Goal: Transaction & Acquisition: Book appointment/travel/reservation

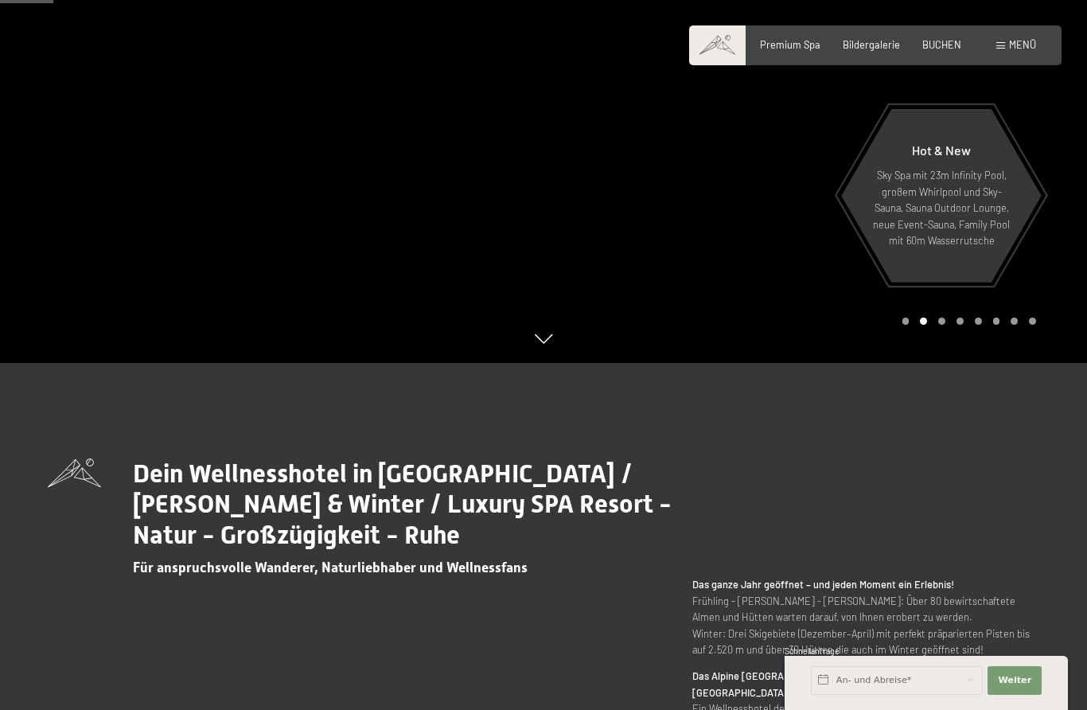
click at [936, 43] on span "BUCHEN" at bounding box center [941, 44] width 39 height 13
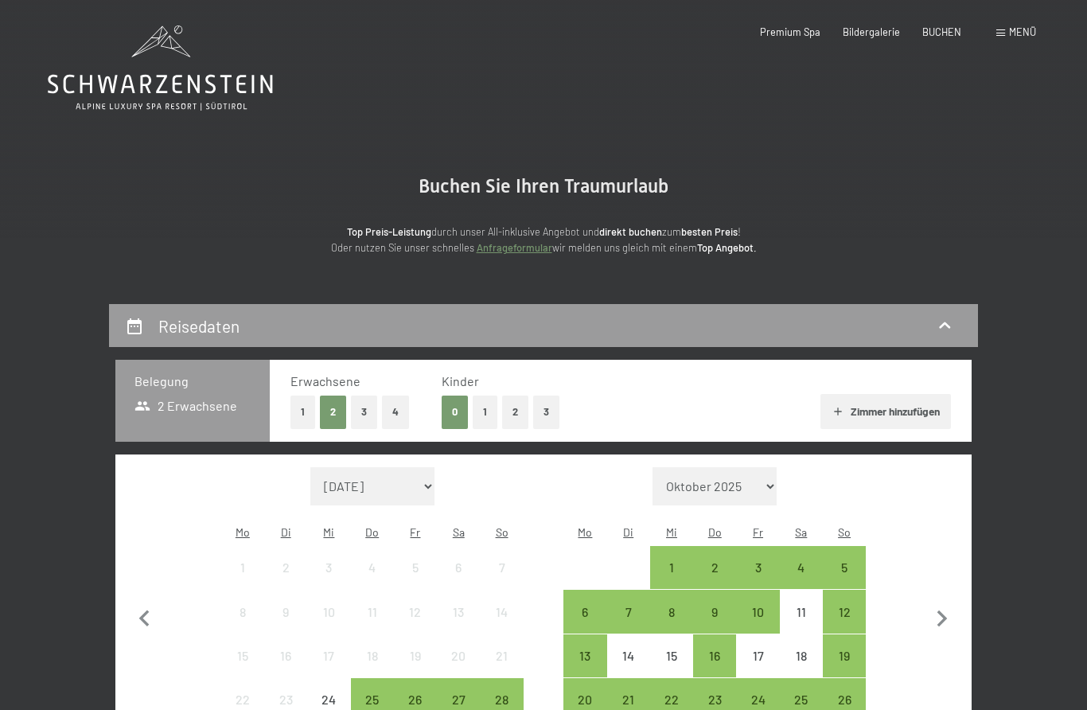
click at [936, 38] on div "Premium Spa Bildergalerie BUCHEN" at bounding box center [848, 32] width 269 height 14
click at [940, 28] on span "BUCHEN" at bounding box center [941, 31] width 39 height 13
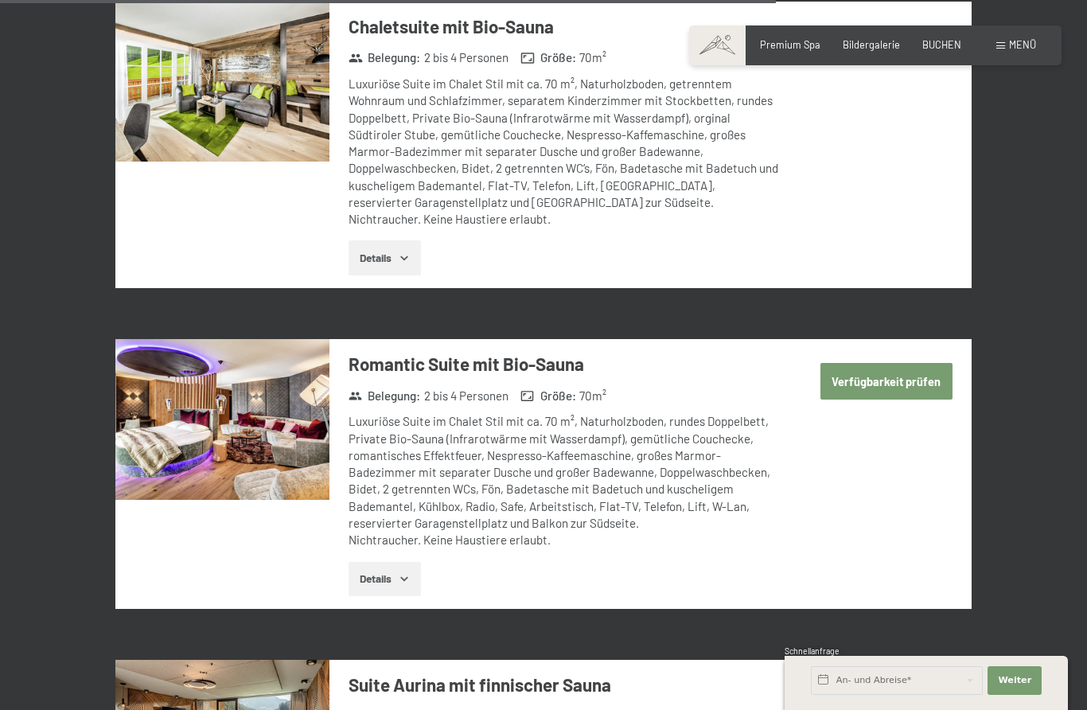
scroll to position [3707, 0]
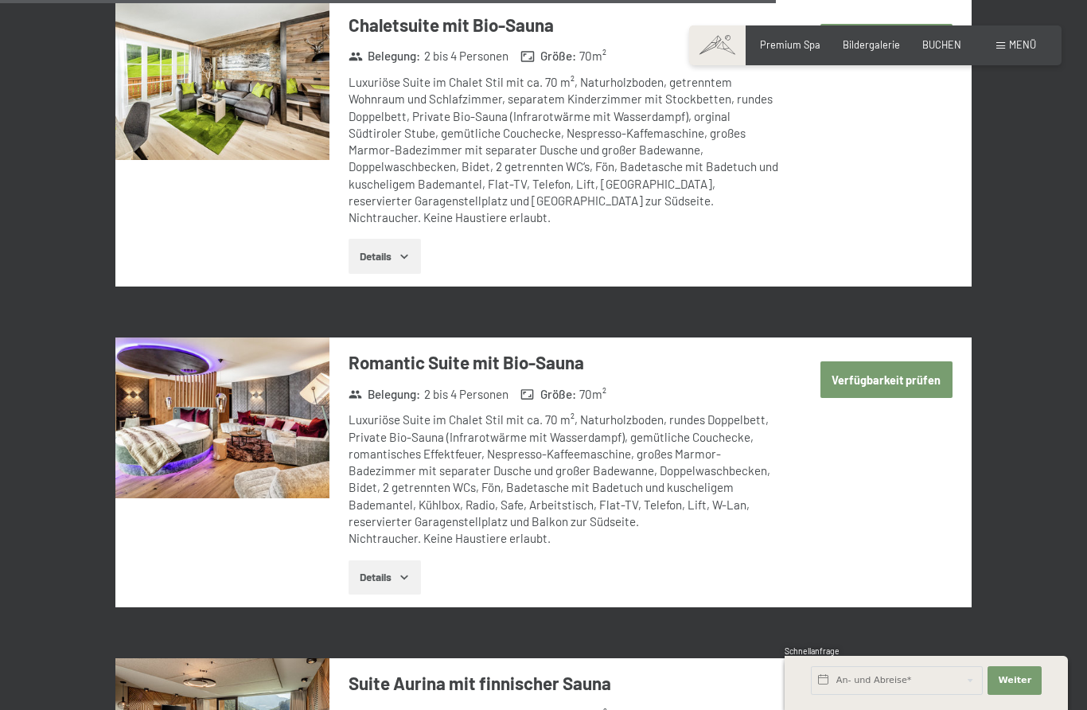
click at [902, 361] on button "Verfügbarkeit prüfen" at bounding box center [886, 379] width 132 height 37
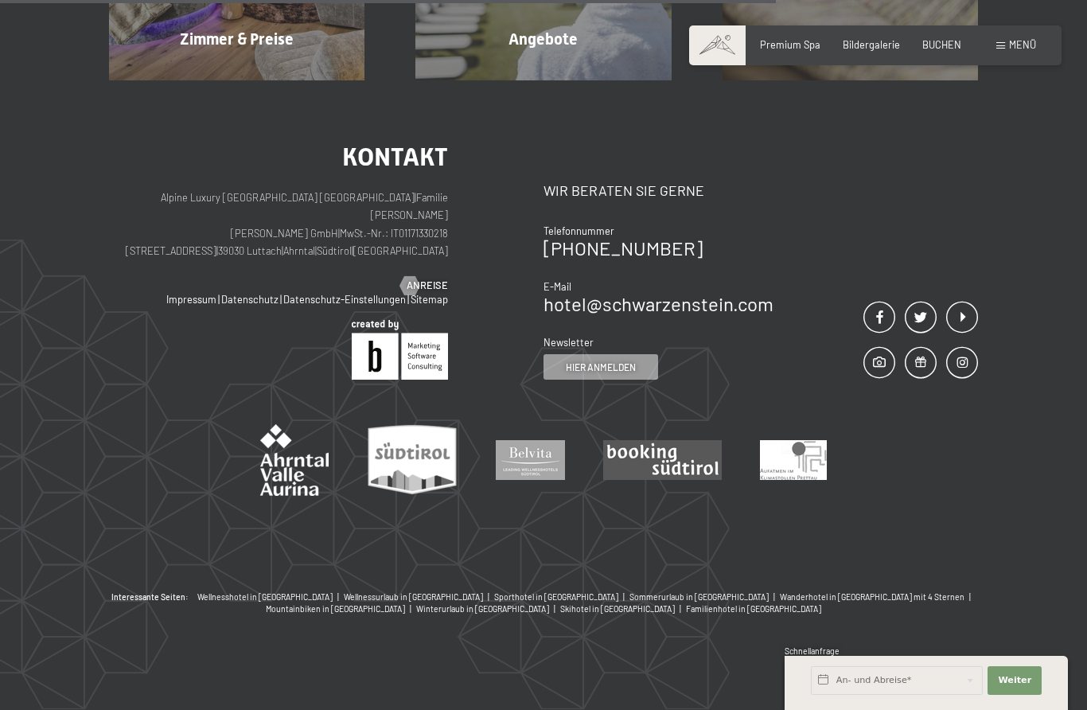
scroll to position [302, 0]
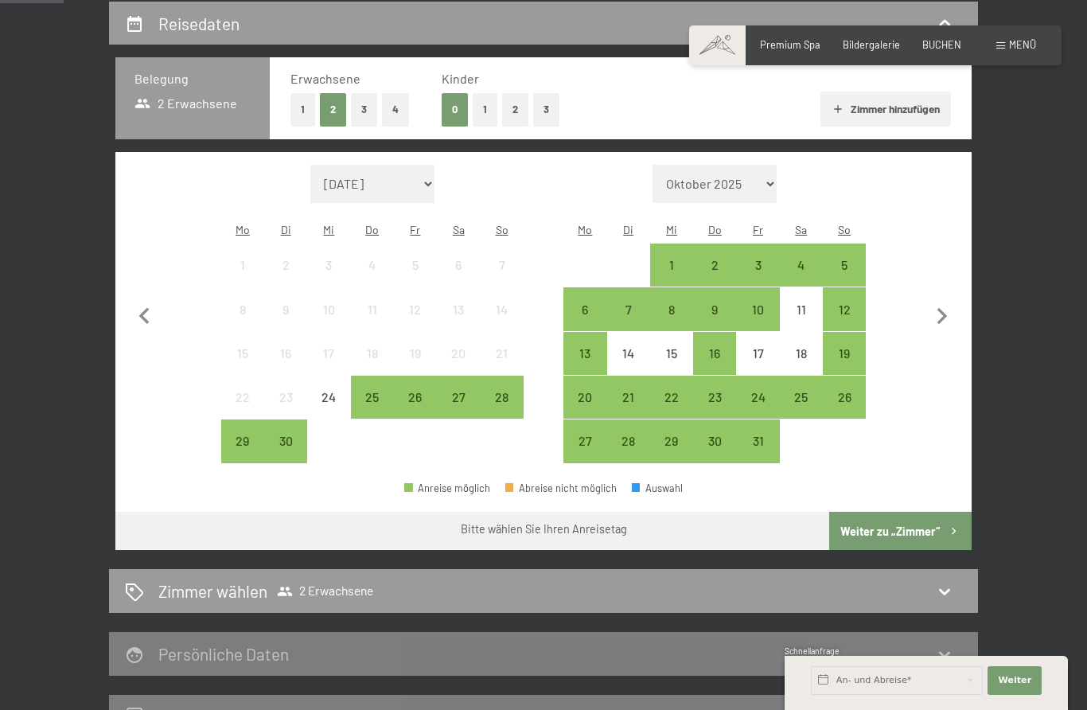
click at [766, 259] on div "3" at bounding box center [757, 279] width 40 height 40
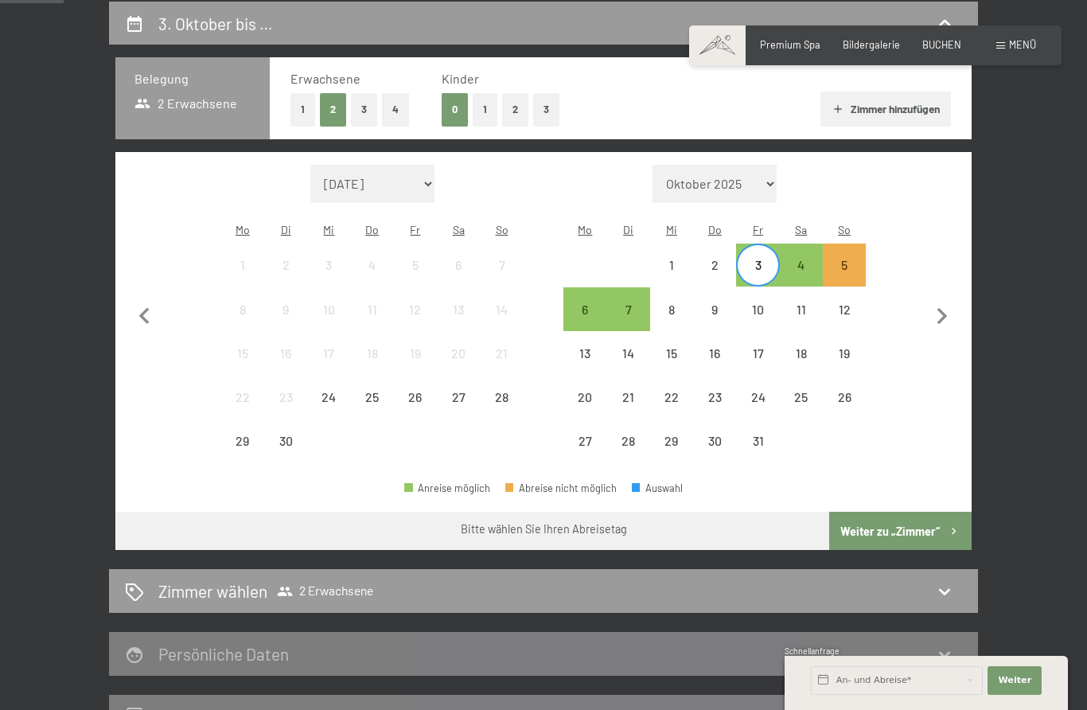
click at [857, 259] on div "5" at bounding box center [844, 279] width 40 height 40
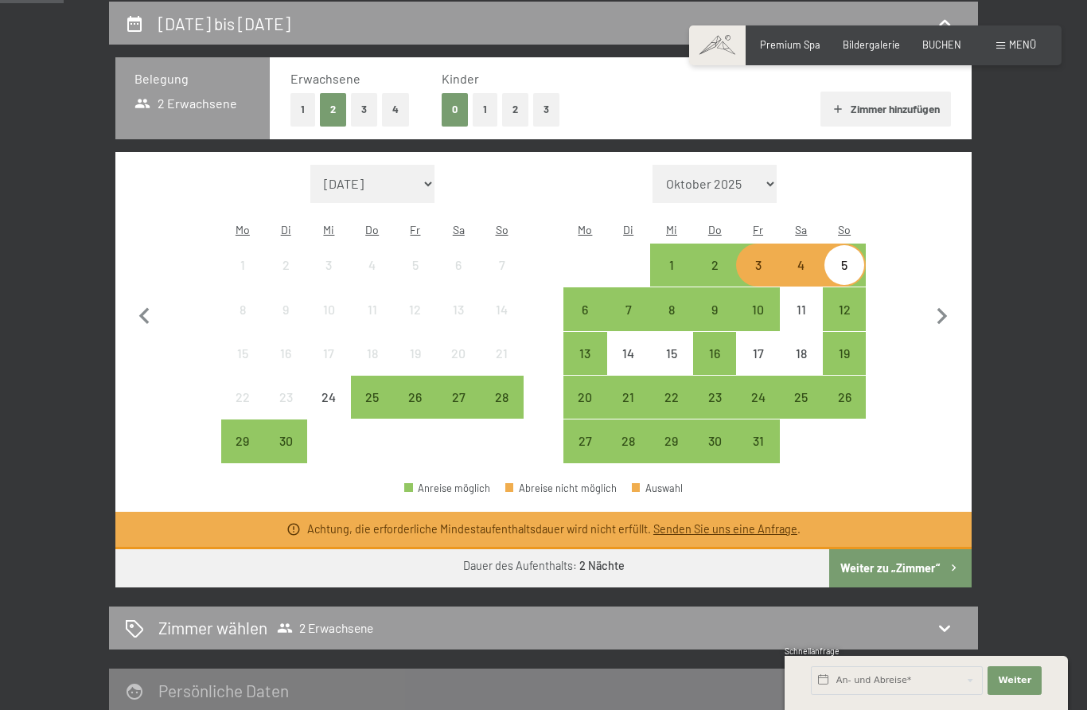
click at [706, 259] on div "2" at bounding box center [715, 279] width 40 height 40
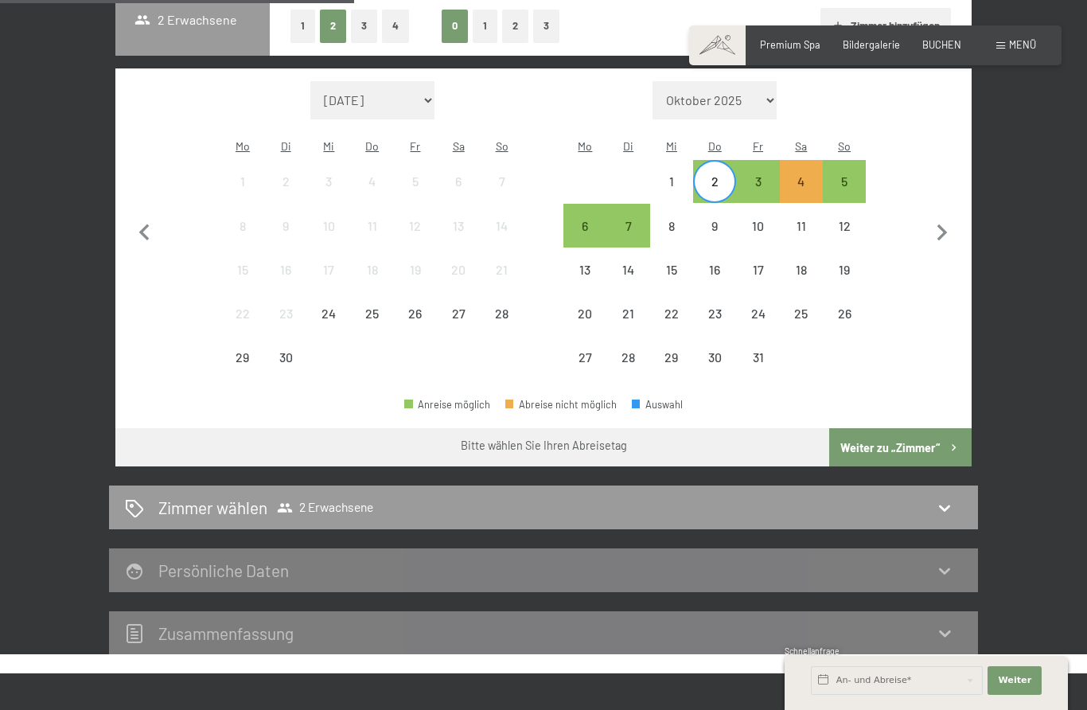
click at [923, 434] on button "Weiter zu „Zimmer“" at bounding box center [900, 447] width 142 height 38
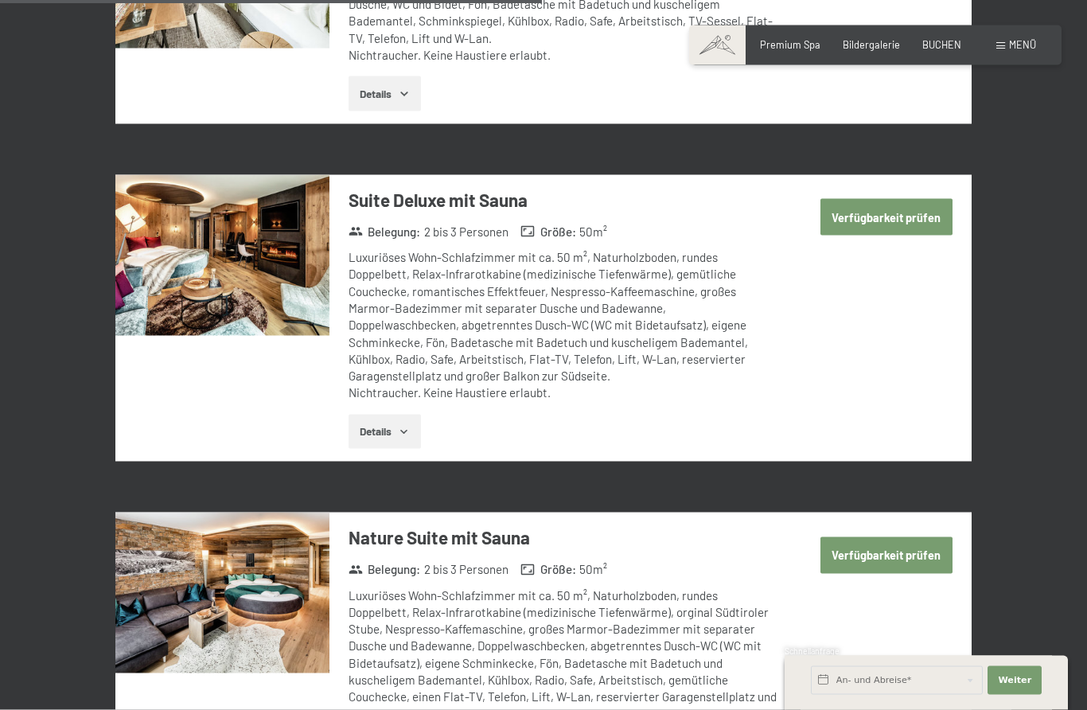
scroll to position [2354, 0]
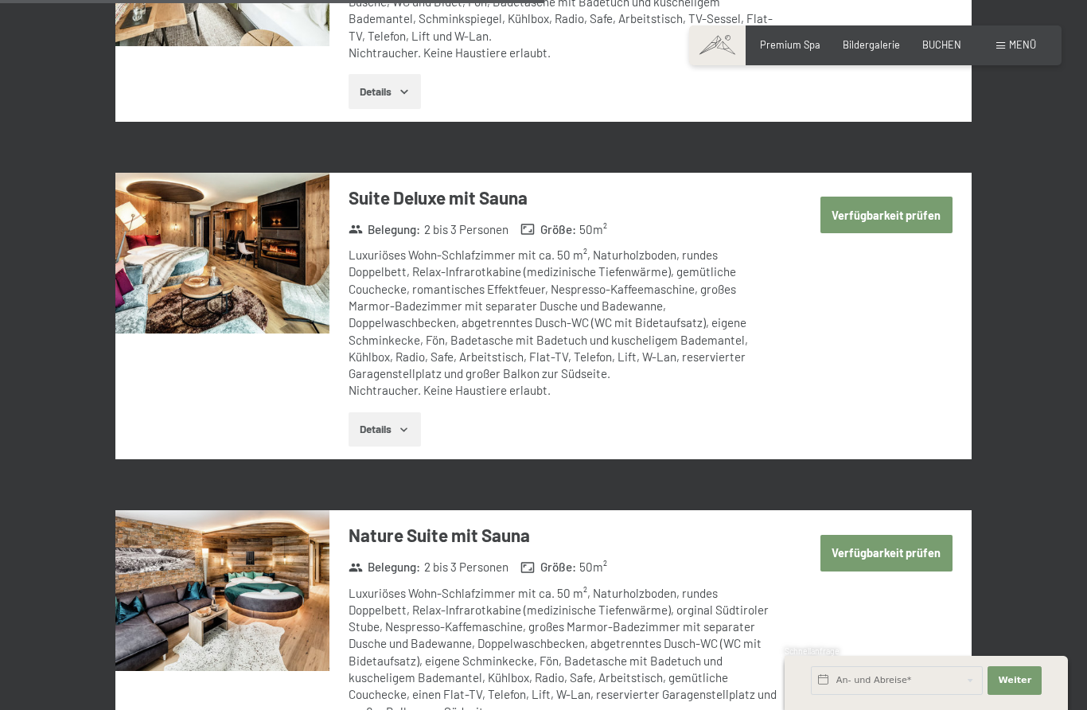
click at [914, 535] on button "Verfügbarkeit prüfen" at bounding box center [886, 553] width 132 height 37
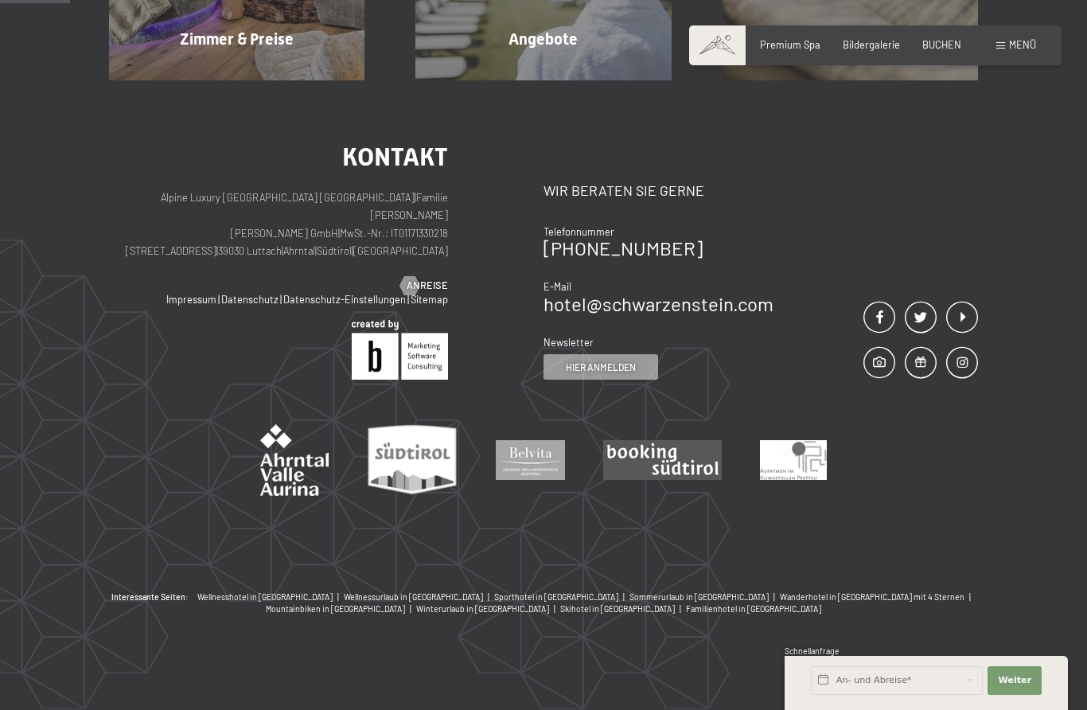
scroll to position [302, 0]
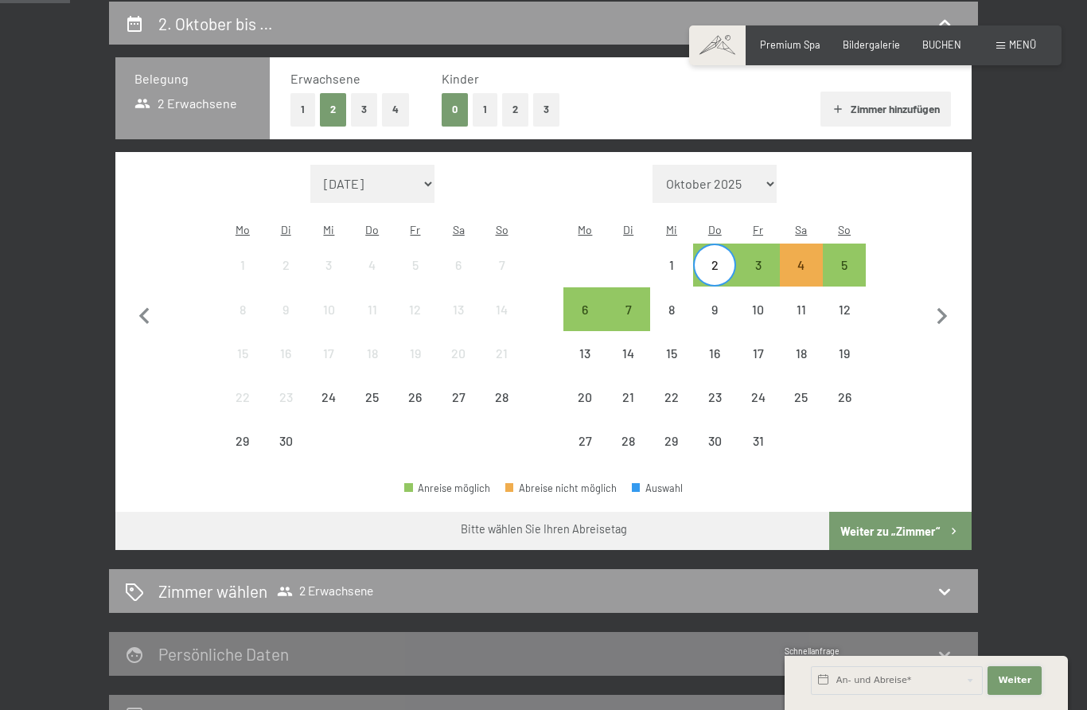
click at [1021, 687] on span "Weiter" at bounding box center [1014, 680] width 33 height 13
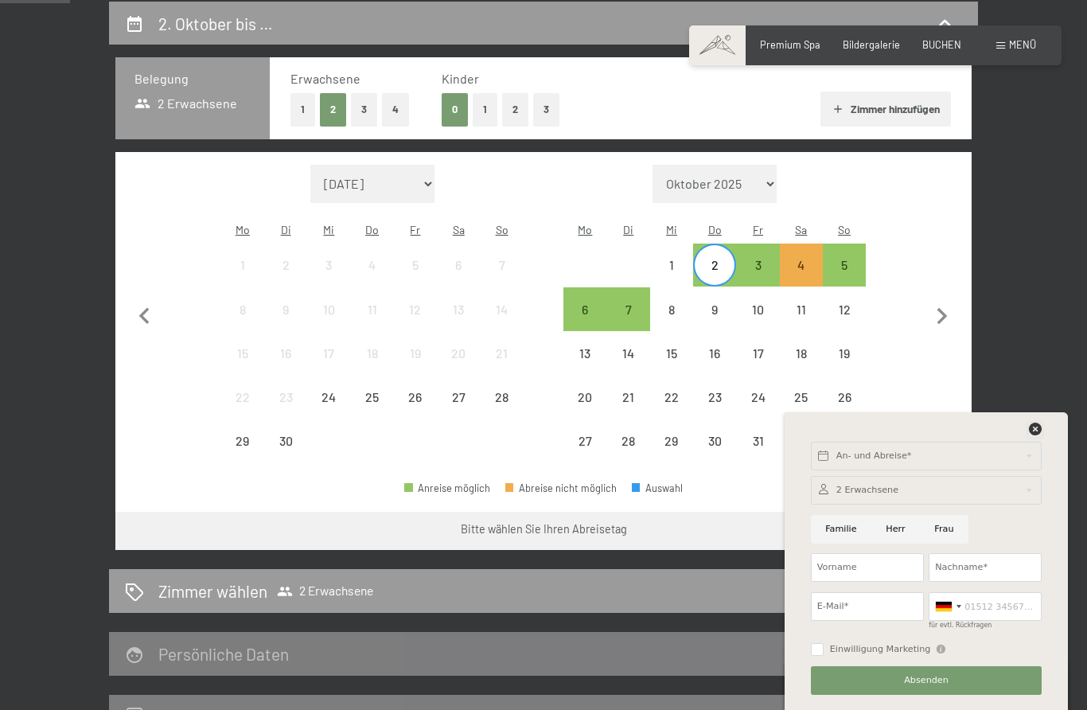
click at [1034, 435] on icon at bounding box center [1035, 428] width 13 height 13
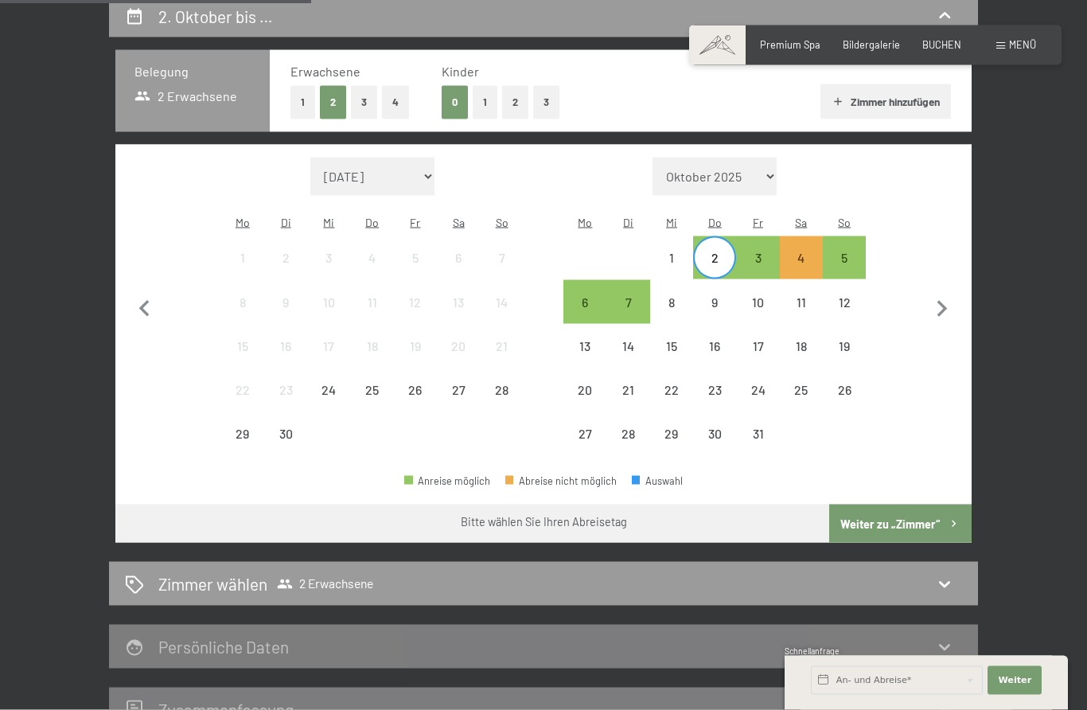
scroll to position [356, 0]
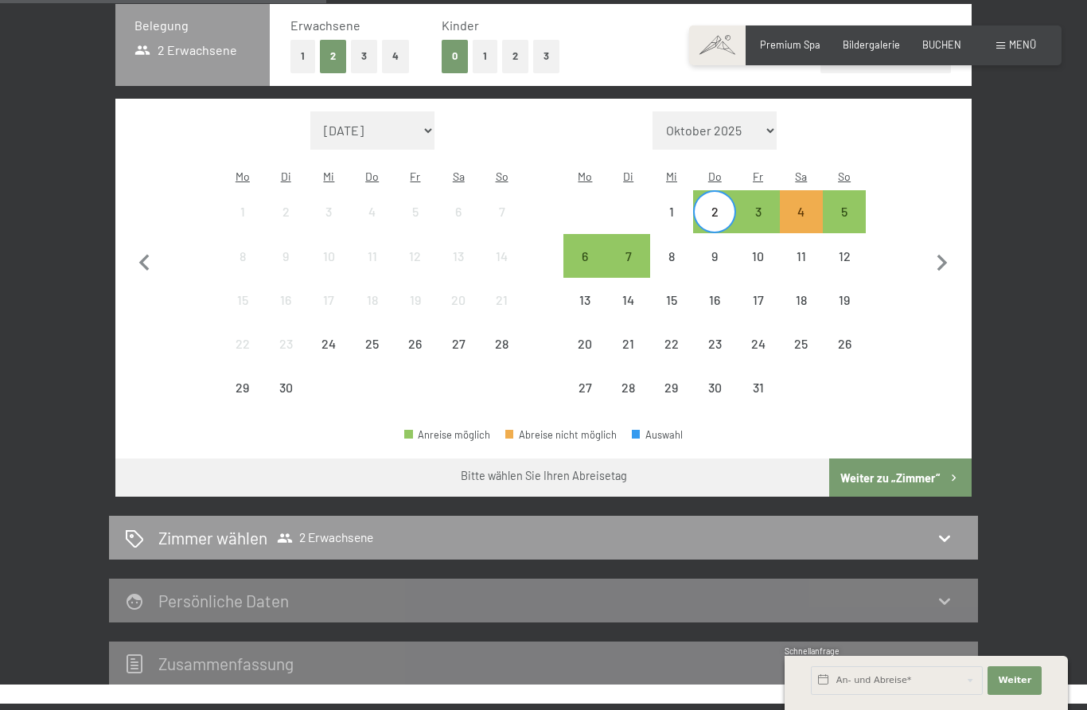
click at [1012, 518] on div "2. Oktober bis … Belegung 2 Erwachsene Erwachsene 1 2 3 4 Kinder 0 1 2 3 Zimmer…" at bounding box center [543, 316] width 964 height 737
click at [945, 528] on icon at bounding box center [944, 537] width 19 height 19
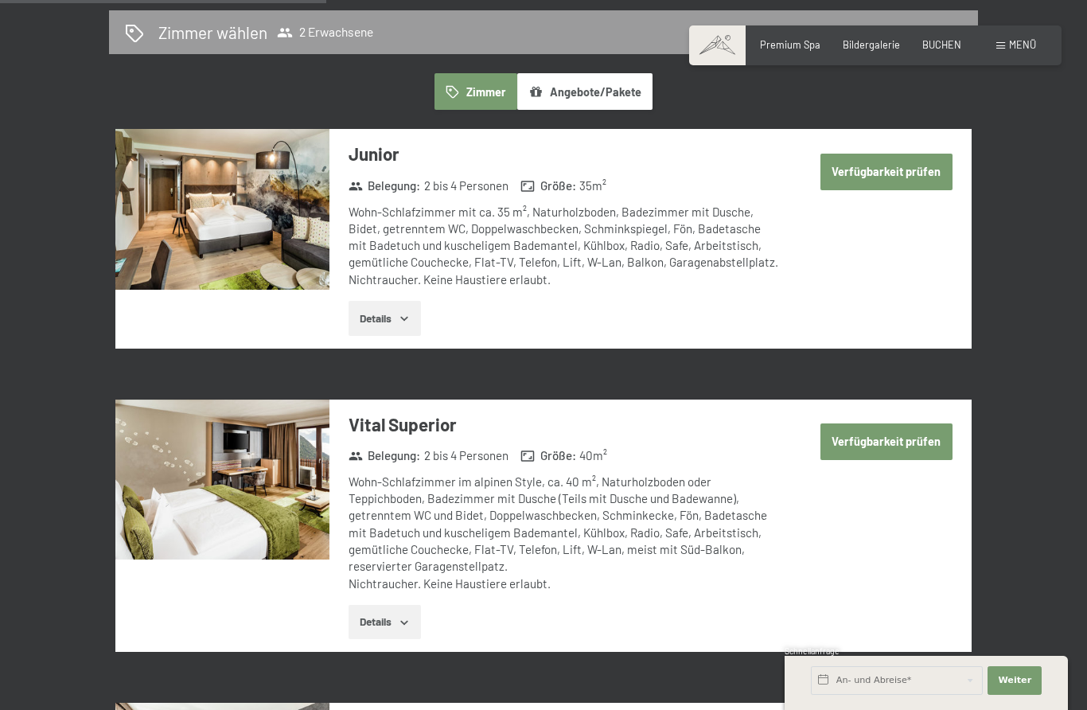
scroll to position [302, 0]
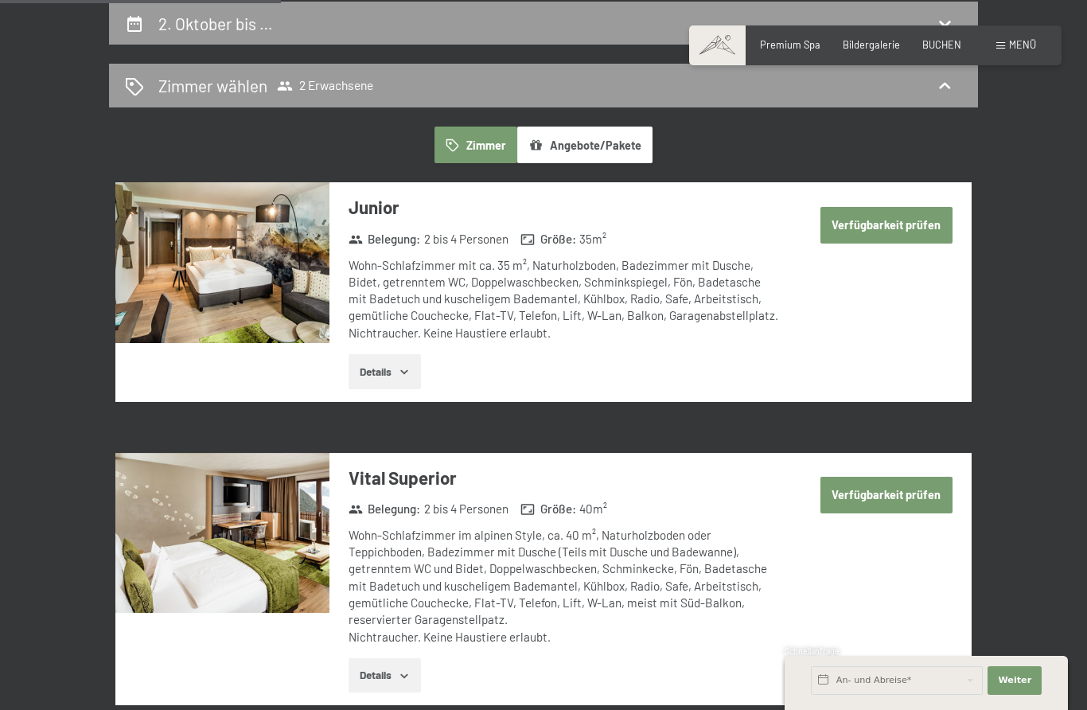
click at [925, 225] on button "Verfügbarkeit prüfen" at bounding box center [886, 225] width 132 height 37
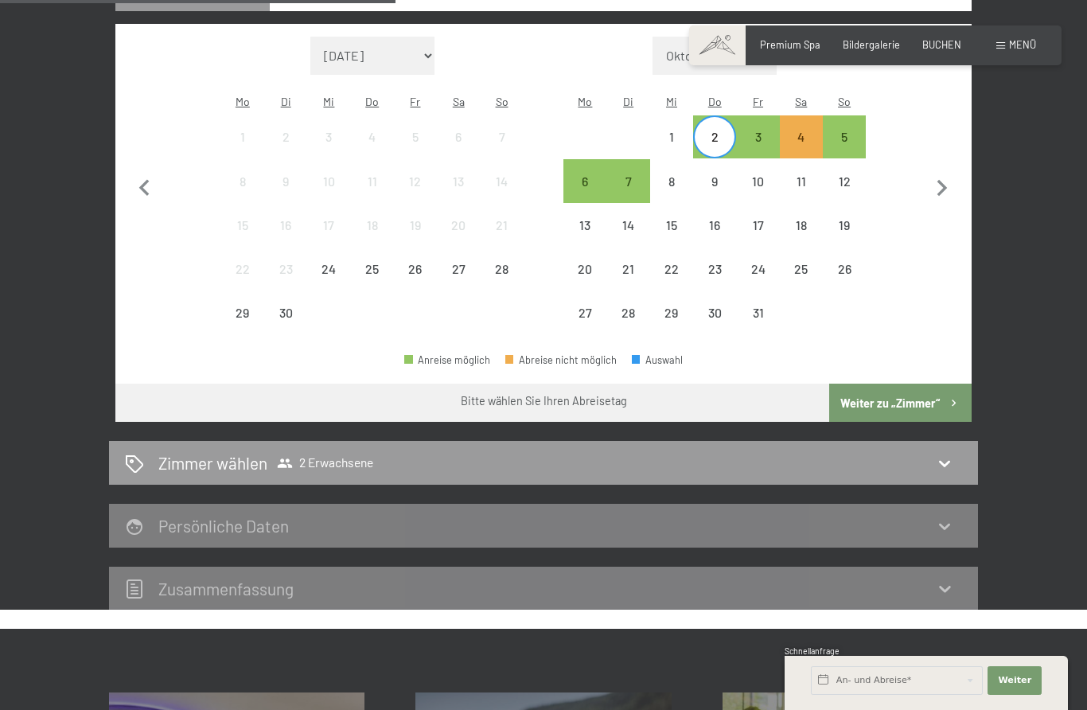
scroll to position [448, 0]
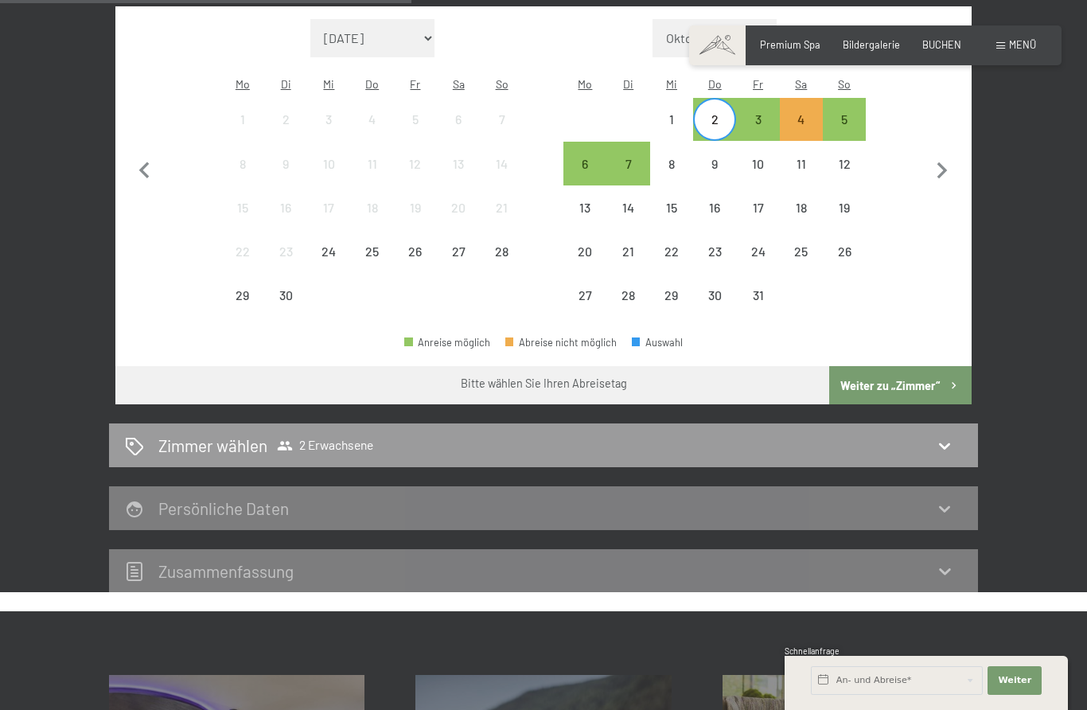
click at [941, 561] on icon at bounding box center [944, 570] width 19 height 19
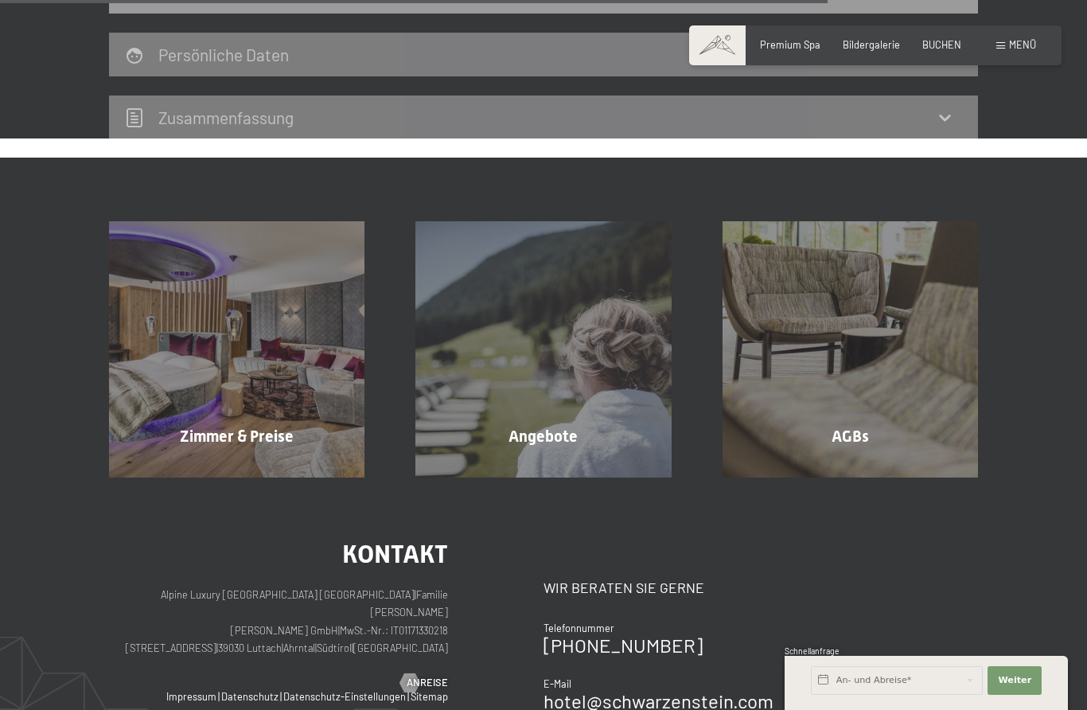
scroll to position [905, 0]
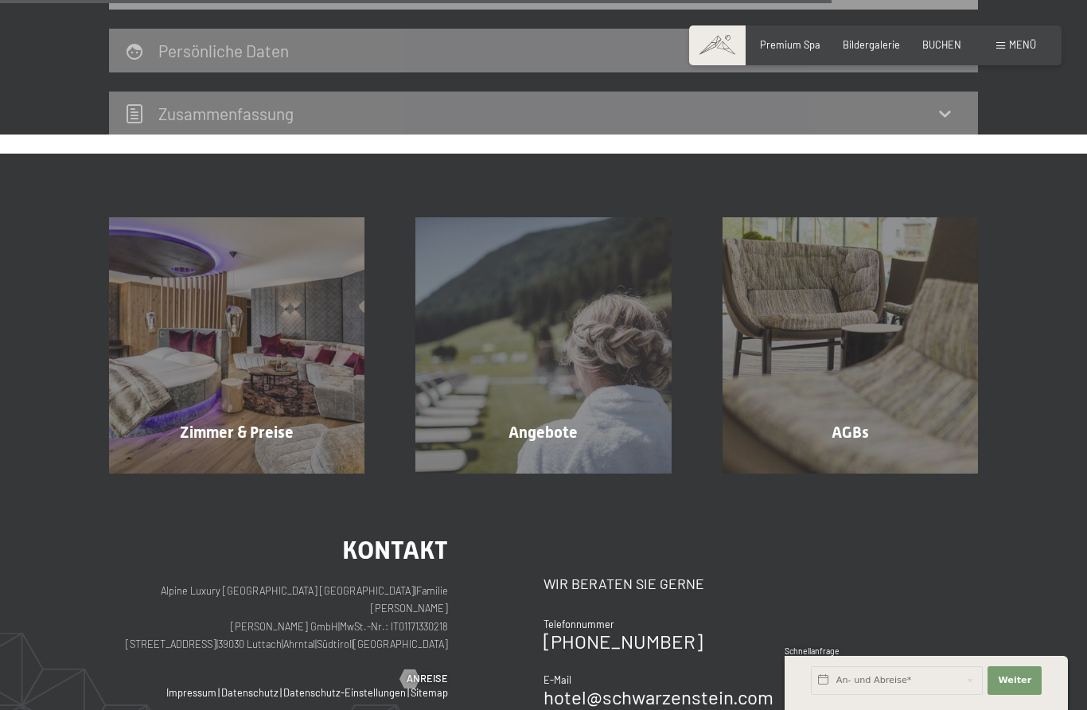
click at [594, 421] on div "Angebote" at bounding box center [543, 432] width 306 height 22
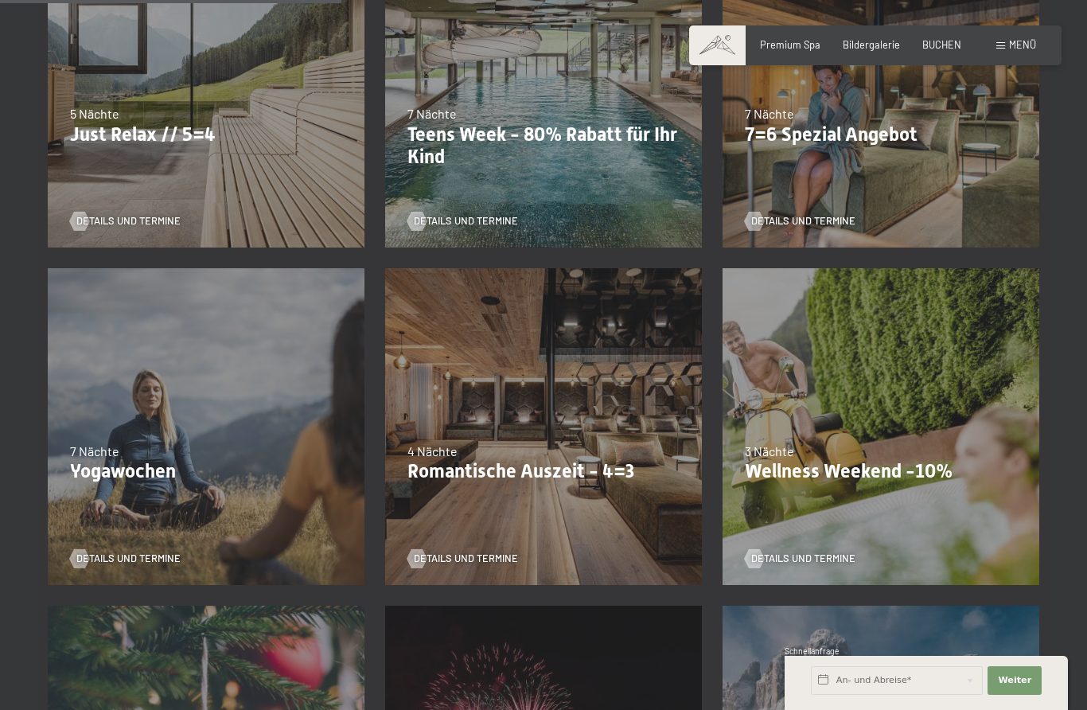
scroll to position [806, 0]
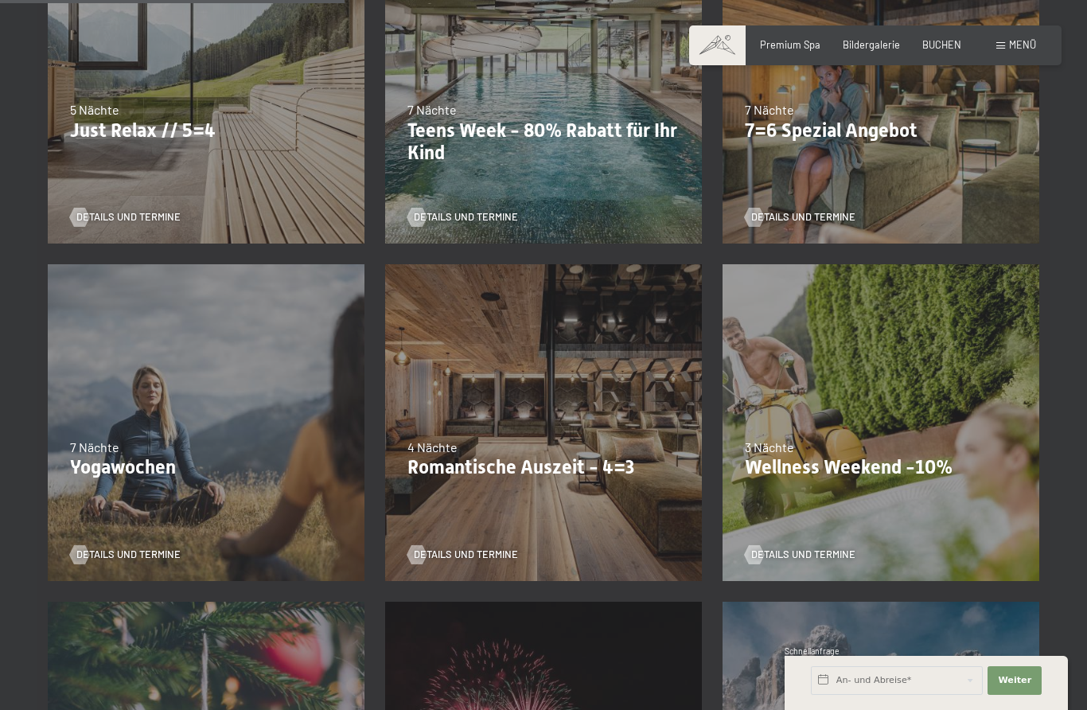
click at [597, 412] on div "09.11.–05.12.2025 08.12.–19.12.2025 11.01.–23.01.2026 08.03.–27.03.2026 29.03.–…" at bounding box center [543, 422] width 337 height 337
click at [956, 472] on p "Wellness Weekend -10%" at bounding box center [881, 467] width 272 height 23
click at [893, 514] on div "13.11.–01.12.2025 11.12.–22.12.2025 15.01.–26.01.2026 12.03.–23.03.2026 14.05.–…" at bounding box center [880, 422] width 337 height 337
click at [893, 497] on div "13.11.–01.12.2025 11.12.–22.12.2025 15.01.–26.01.2026 12.03.–23.03.2026 14.05.–…" at bounding box center [880, 422] width 337 height 337
click at [899, 481] on div "13.11.–01.12.2025 11.12.–22.12.2025 15.01.–26.01.2026 12.03.–23.03.2026 14.05.–…" at bounding box center [880, 422] width 337 height 337
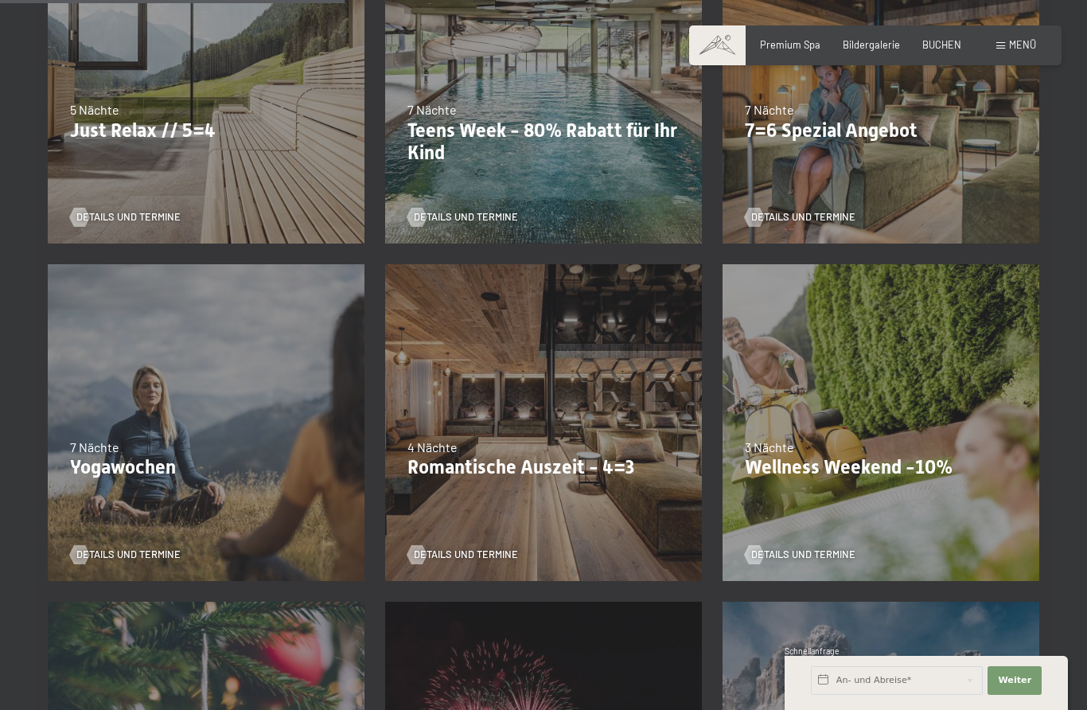
click at [897, 473] on p "Wellness Weekend -10%" at bounding box center [881, 467] width 272 height 23
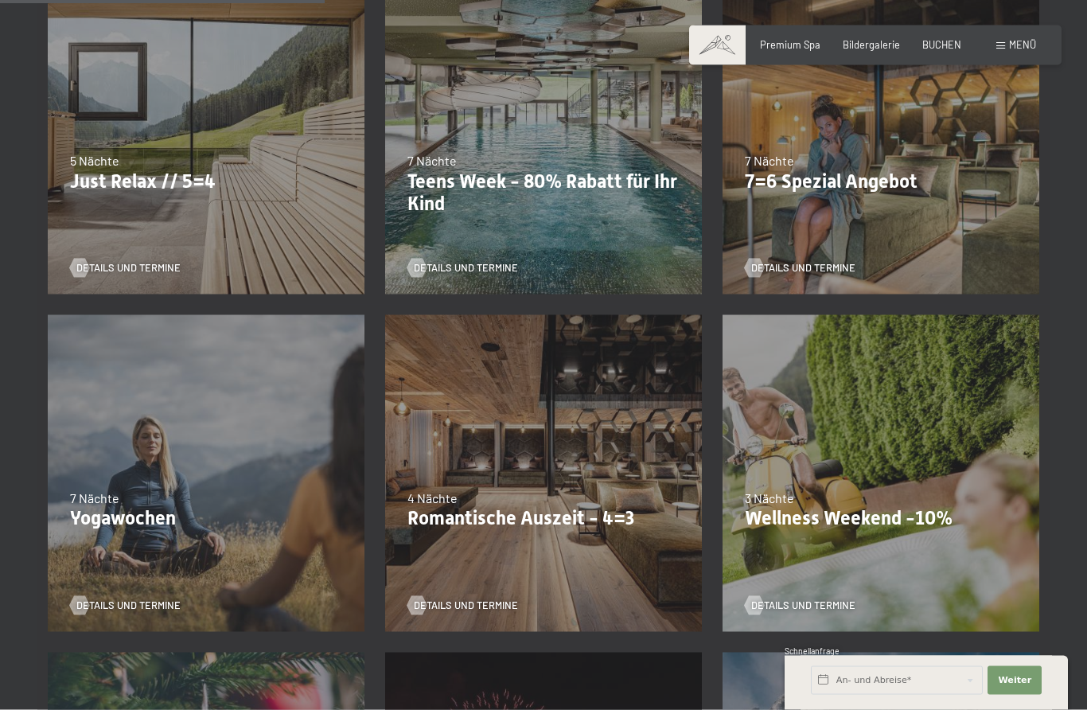
scroll to position [753, 0]
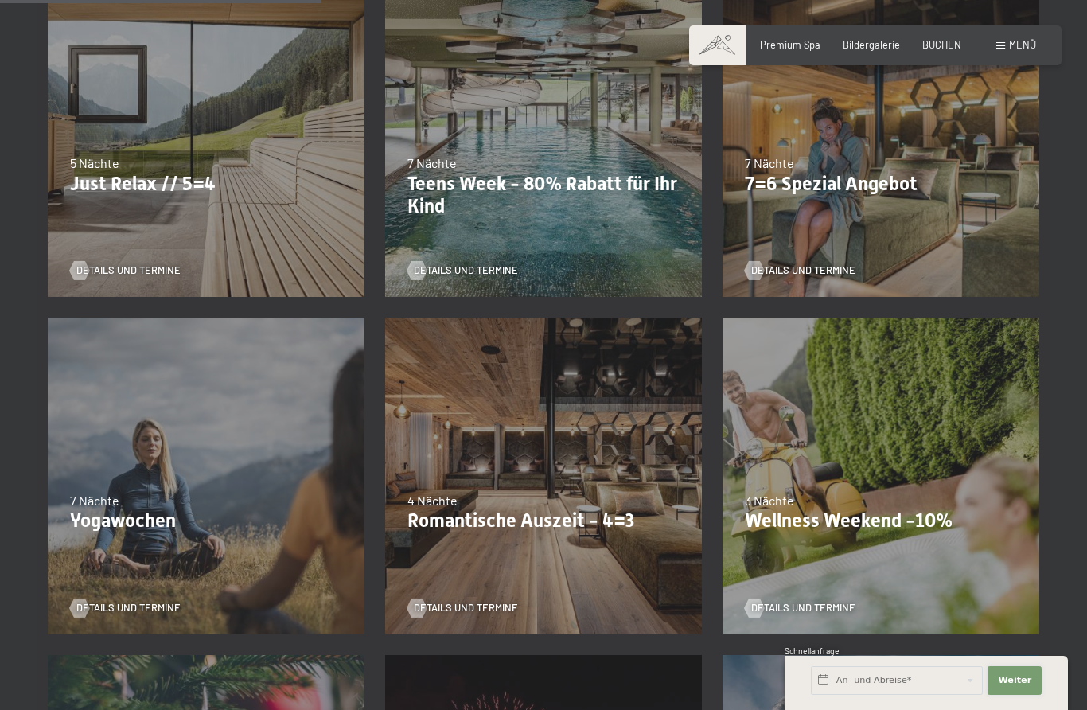
click at [1007, 695] on button "Weiter Adressfelder ausblenden" at bounding box center [1014, 680] width 54 height 29
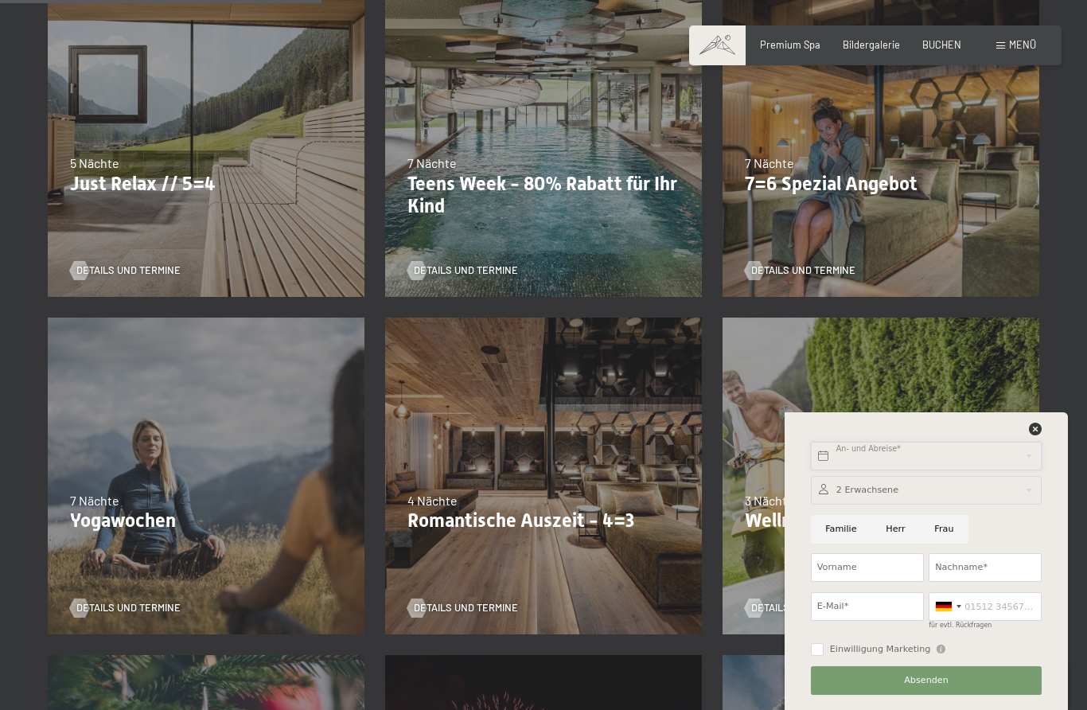
click at [1037, 470] on input "text" at bounding box center [926, 456] width 231 height 29
click at [1041, 435] on icon at bounding box center [1035, 428] width 13 height 13
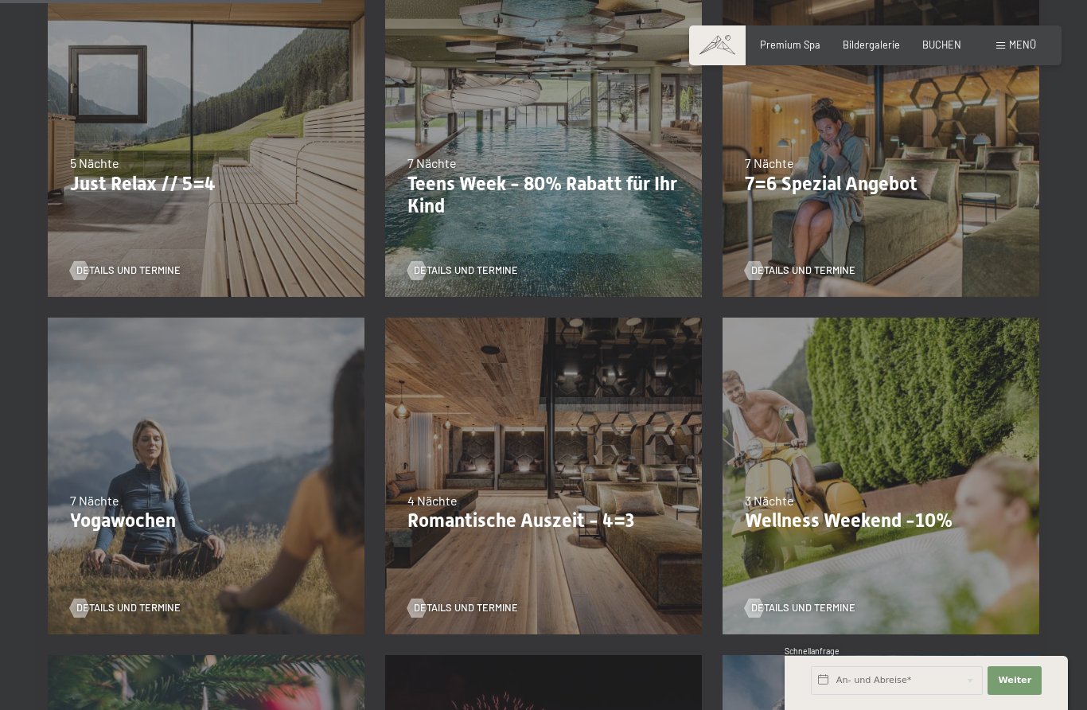
click at [936, 578] on div "13.11.–01.12.2025 11.12.–22.12.2025 15.01.–26.01.2026 12.03.–23.03.2026 14.05.–…" at bounding box center [880, 475] width 337 height 337
click at [933, 582] on div "Details und Termine" at bounding box center [876, 598] width 263 height 33
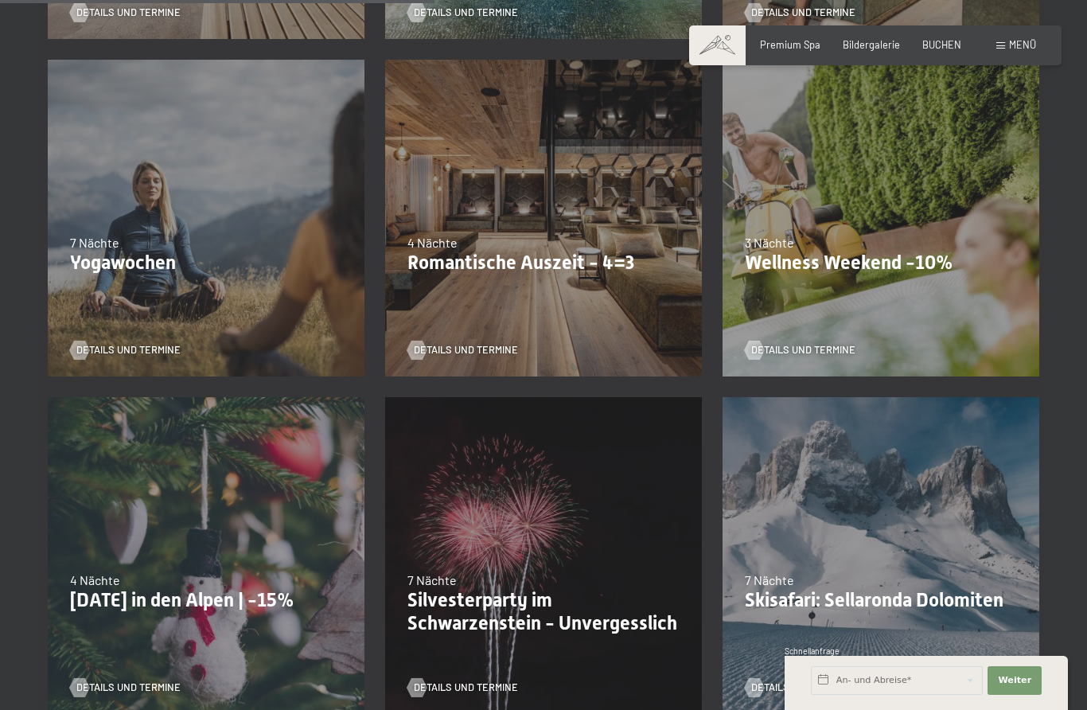
scroll to position [1021, 0]
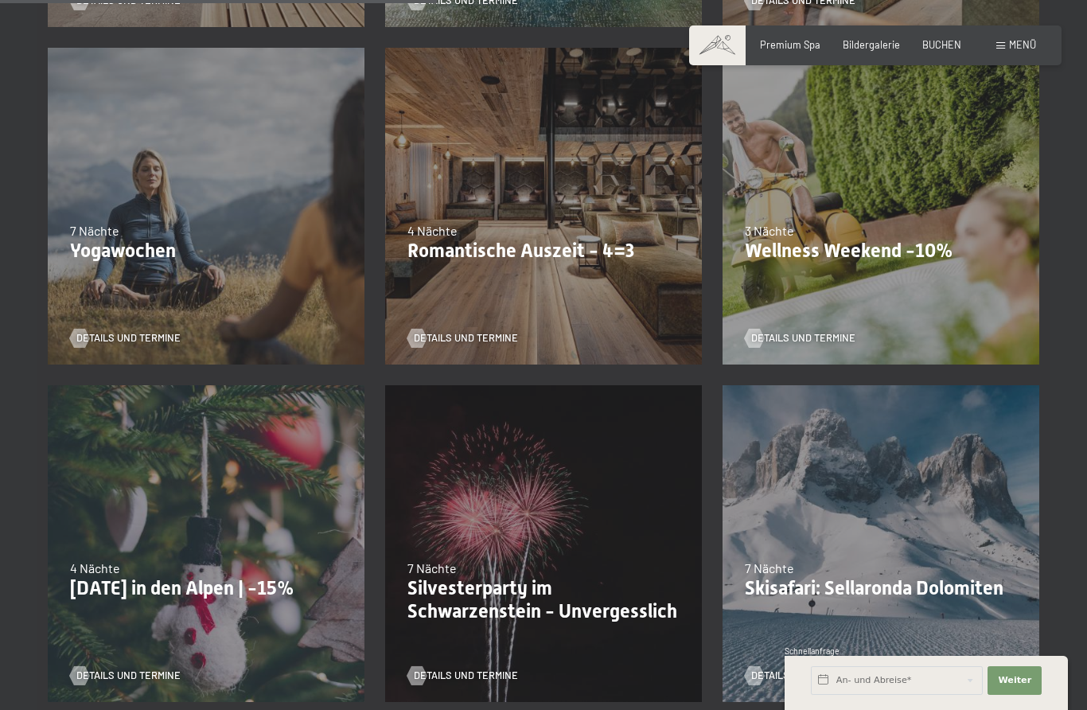
click at [773, 338] on span "Details und Termine" at bounding box center [803, 338] width 104 height 14
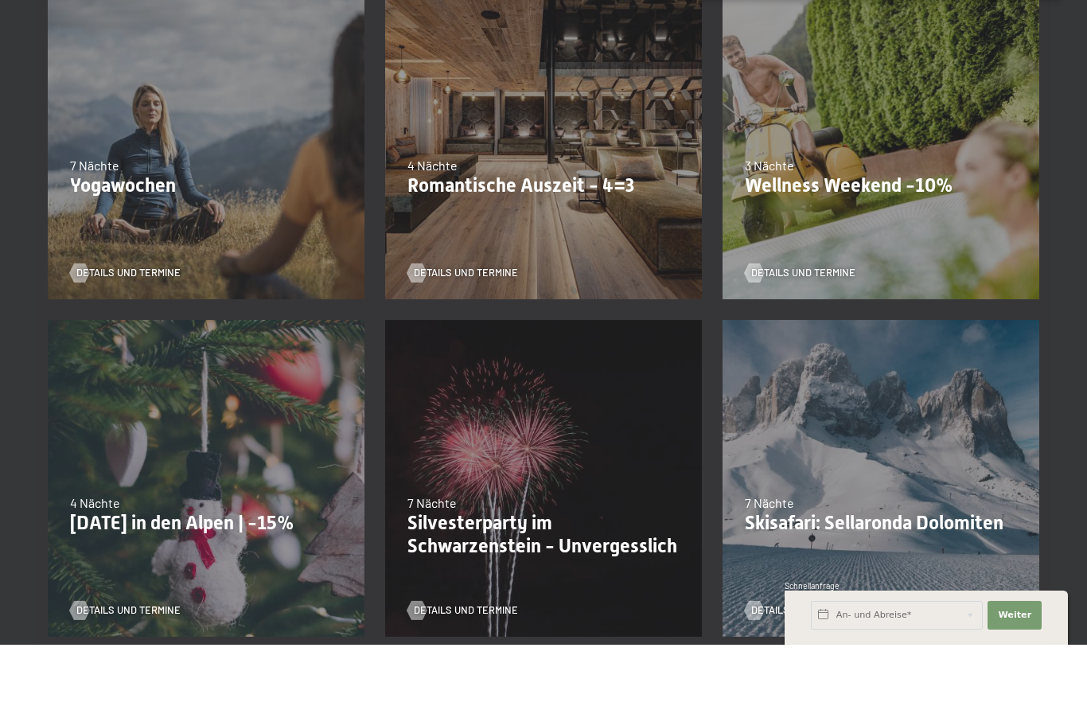
scroll to position [1022, 0]
